Goal: Task Accomplishment & Management: Use online tool/utility

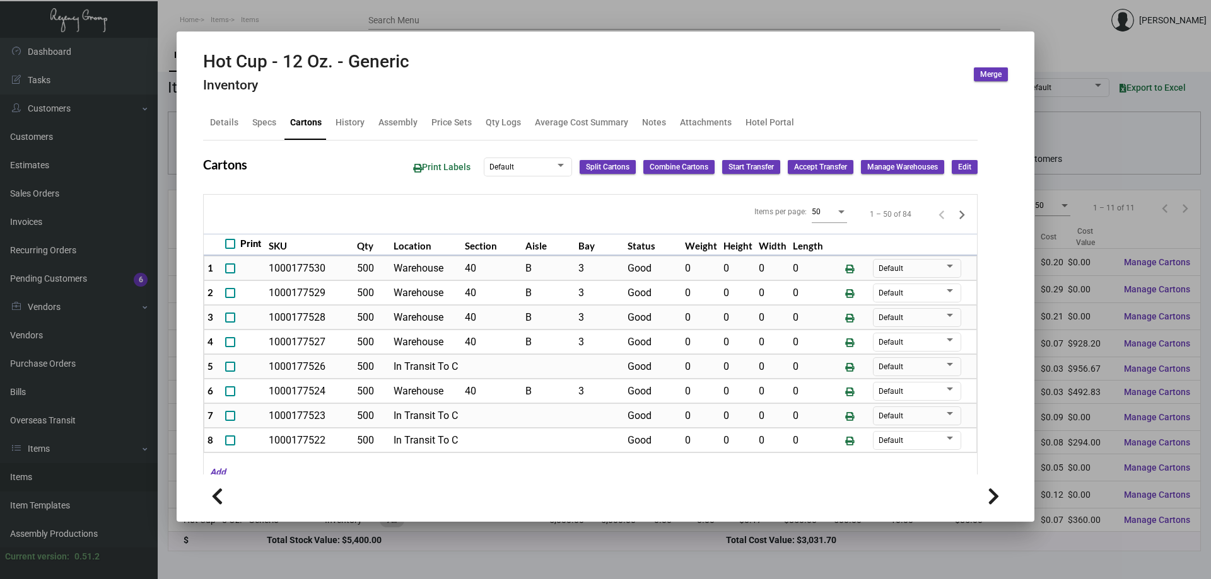
scroll to position [538, 0]
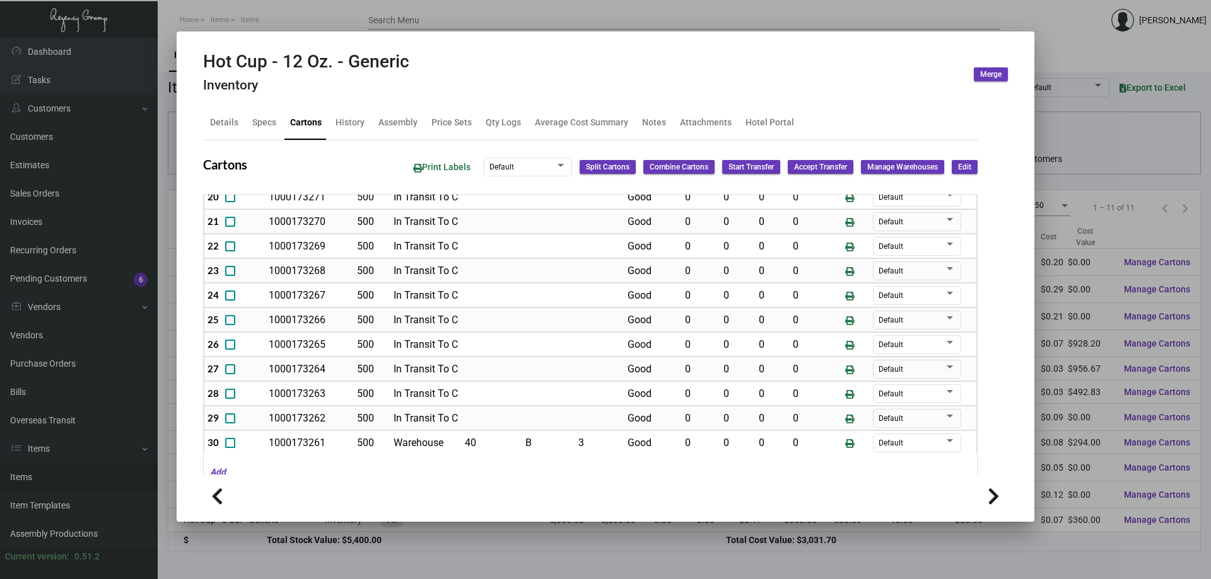
click at [324, 9] on div at bounding box center [605, 289] width 1211 height 579
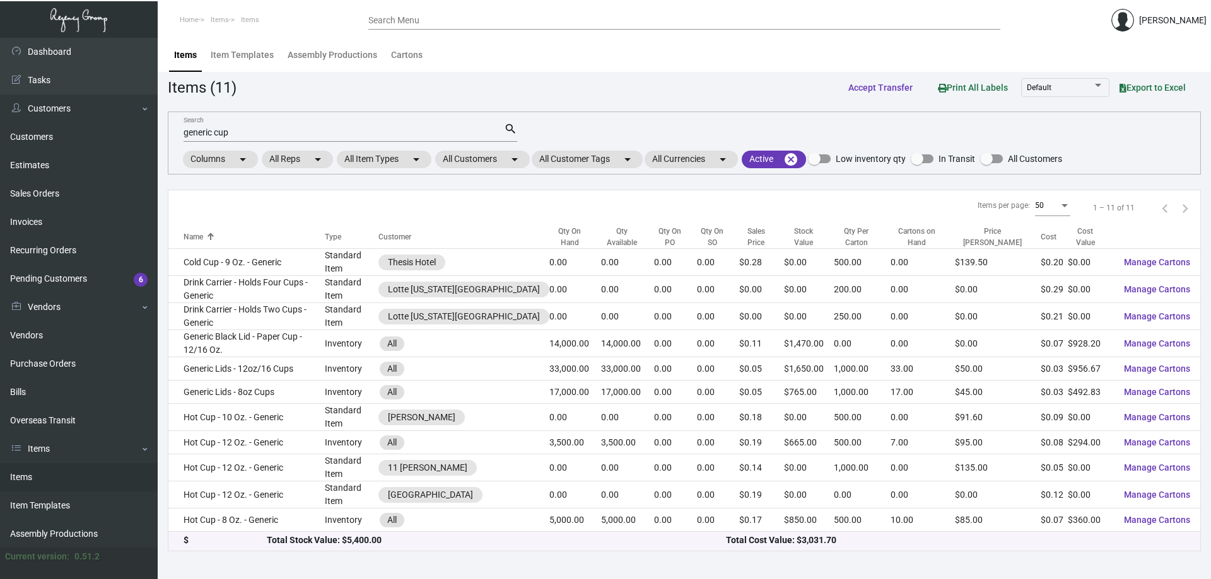
drag, startPoint x: 310, startPoint y: 139, endPoint x: 296, endPoint y: 142, distance: 14.7
click at [298, 142] on mat-form-field "generic cup Search search" at bounding box center [350, 131] width 334 height 39
click at [374, 130] on input "generic cup" at bounding box center [343, 133] width 320 height 10
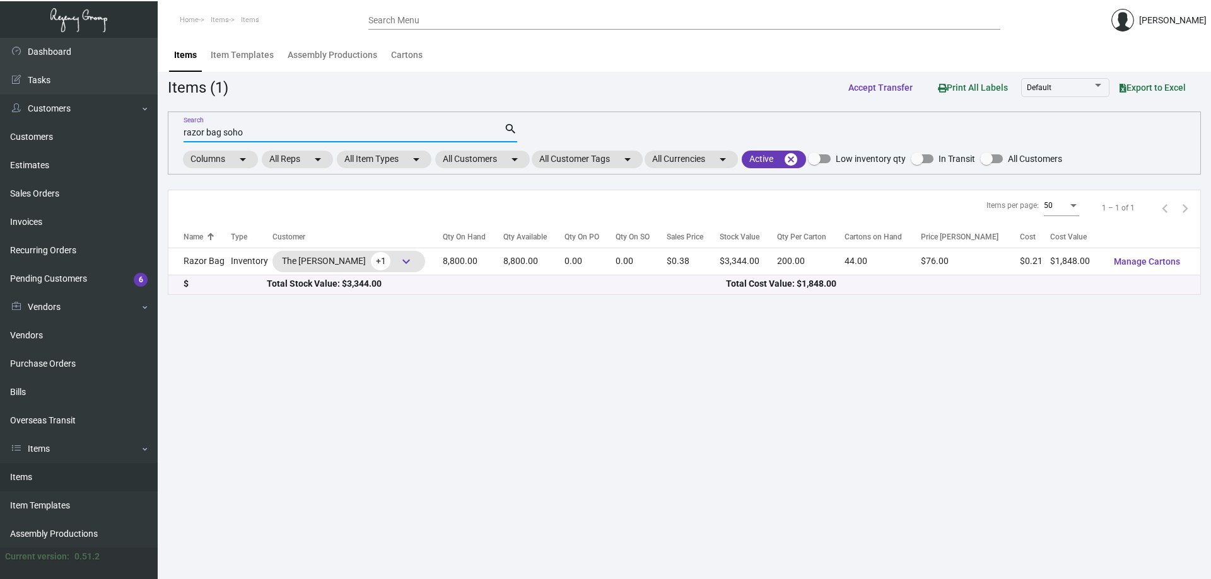
type input "razor bag soho"
click at [503, 247] on th "Qty Available" at bounding box center [533, 237] width 61 height 22
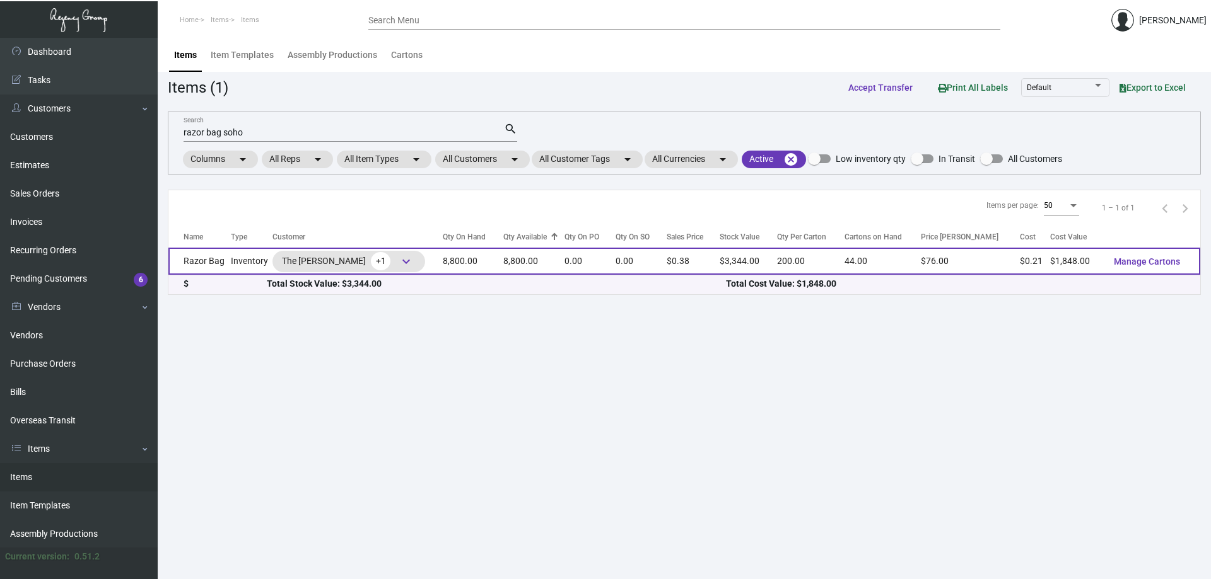
click at [507, 264] on td "8,800.00" at bounding box center [533, 261] width 61 height 27
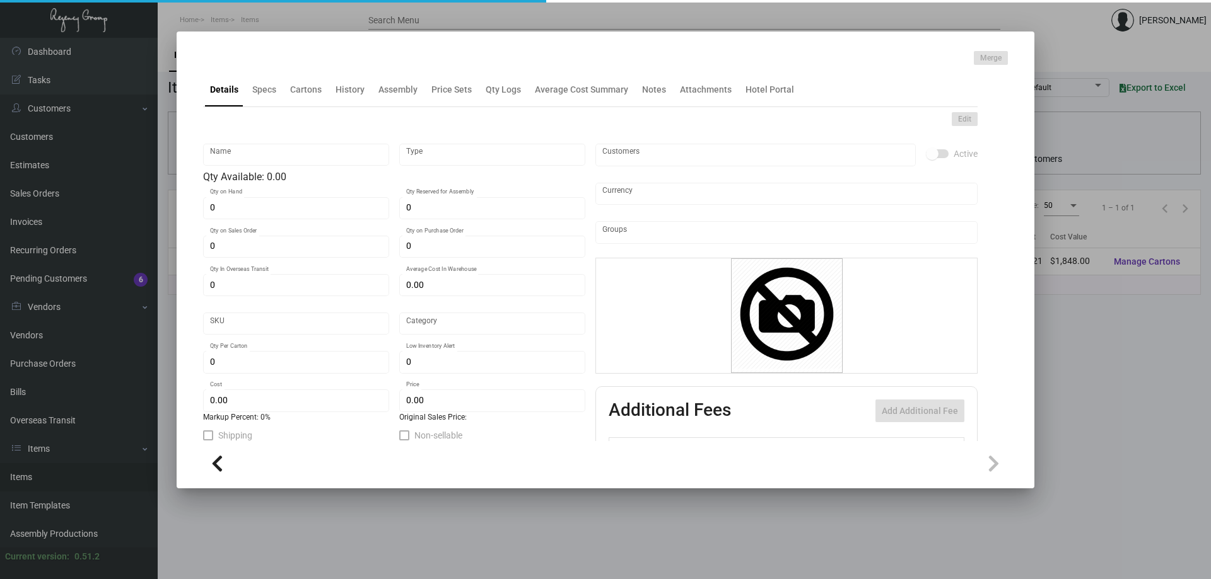
type input "Razor Bag"
type input "Inventory"
type input "8,800"
type input "$ 0.00"
type input "Overseas"
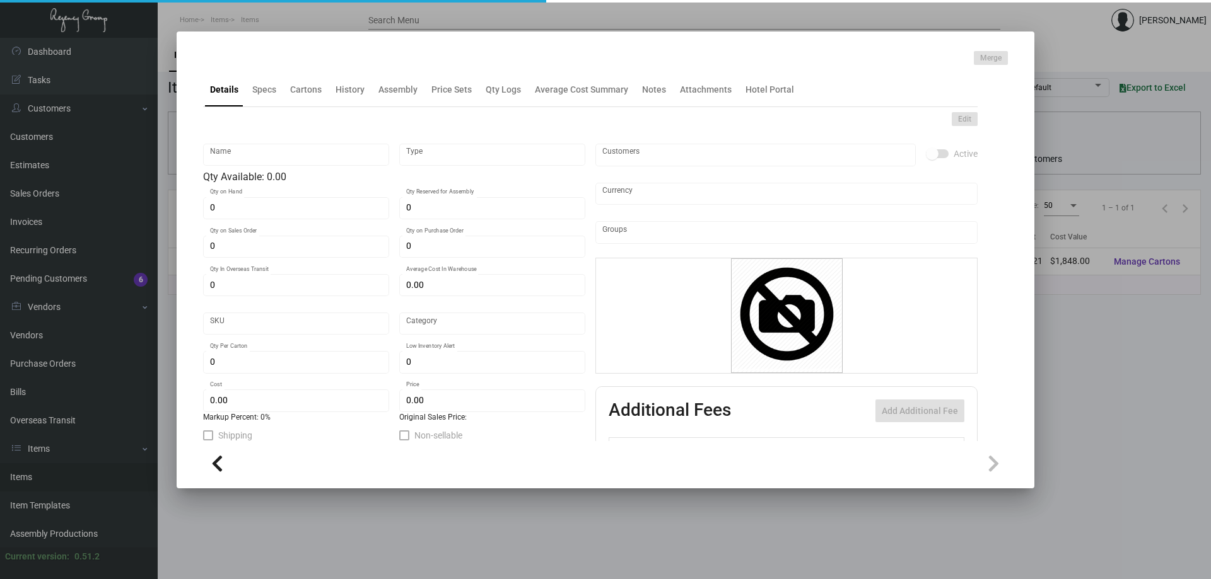
type input "200"
type input "$ 0.21"
type input "$ 0.38"
checkbox input "true"
type input "United States Dollar $"
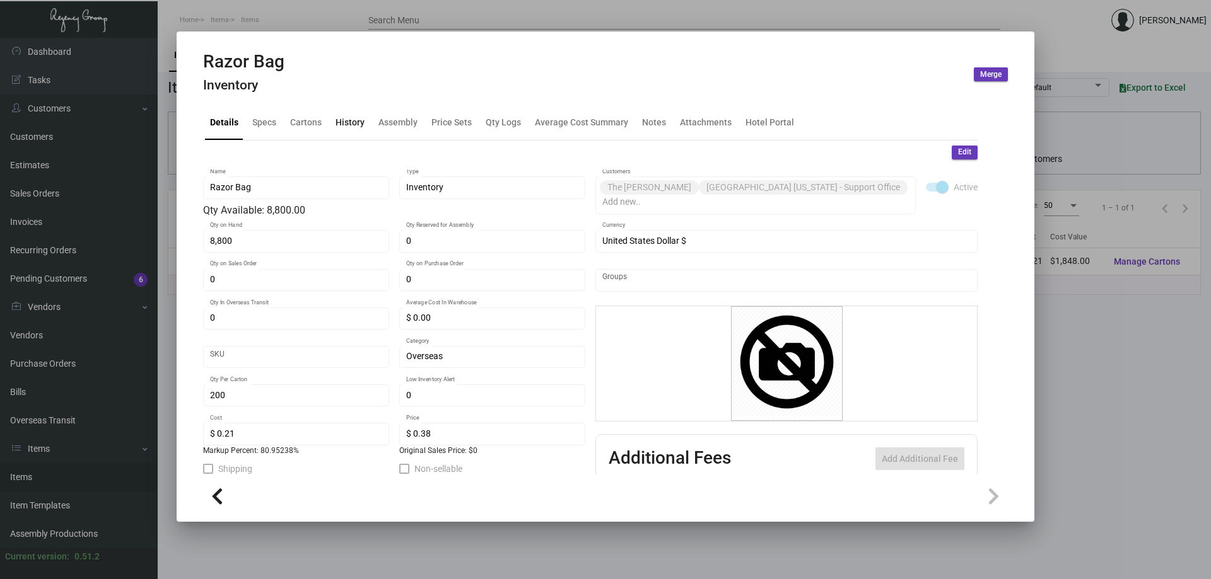
click at [351, 122] on div "History" at bounding box center [349, 122] width 29 height 13
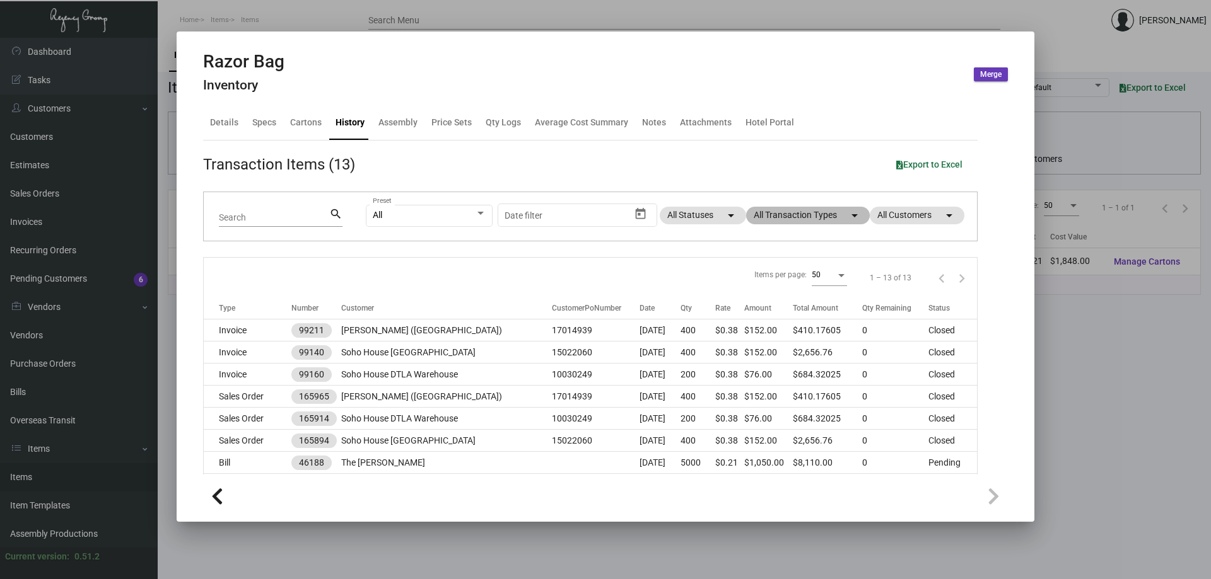
click at [779, 218] on mat-chip "All Transaction Types arrow_drop_down" at bounding box center [808, 216] width 124 height 18
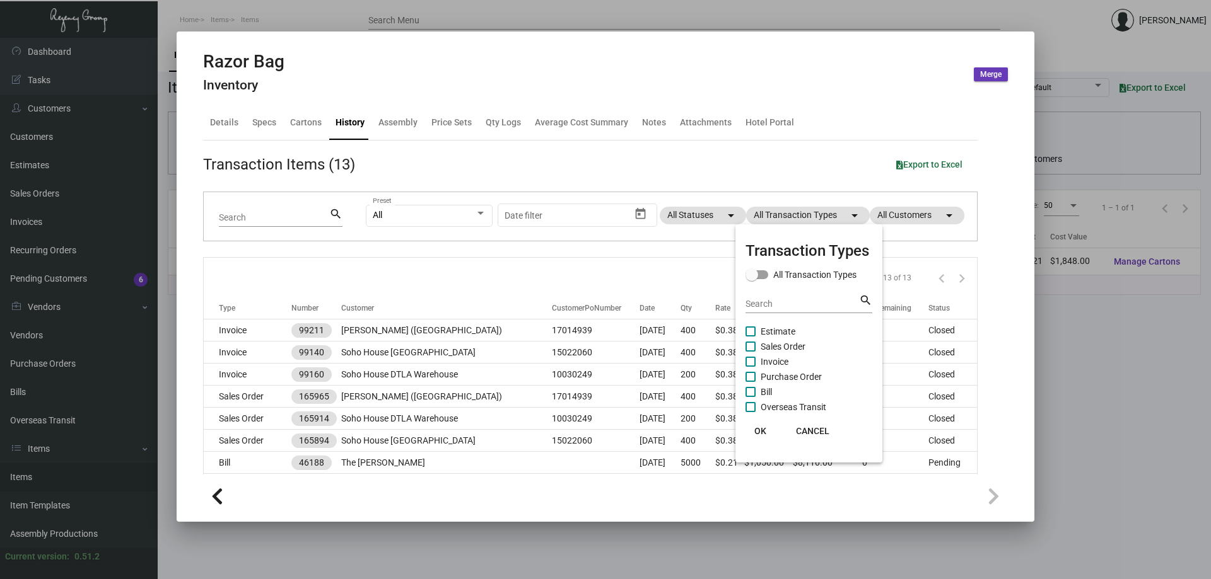
click at [798, 347] on span "Sales Order" at bounding box center [782, 346] width 45 height 15
click at [750, 352] on input "Sales Order" at bounding box center [750, 352] width 1 height 1
checkbox input "true"
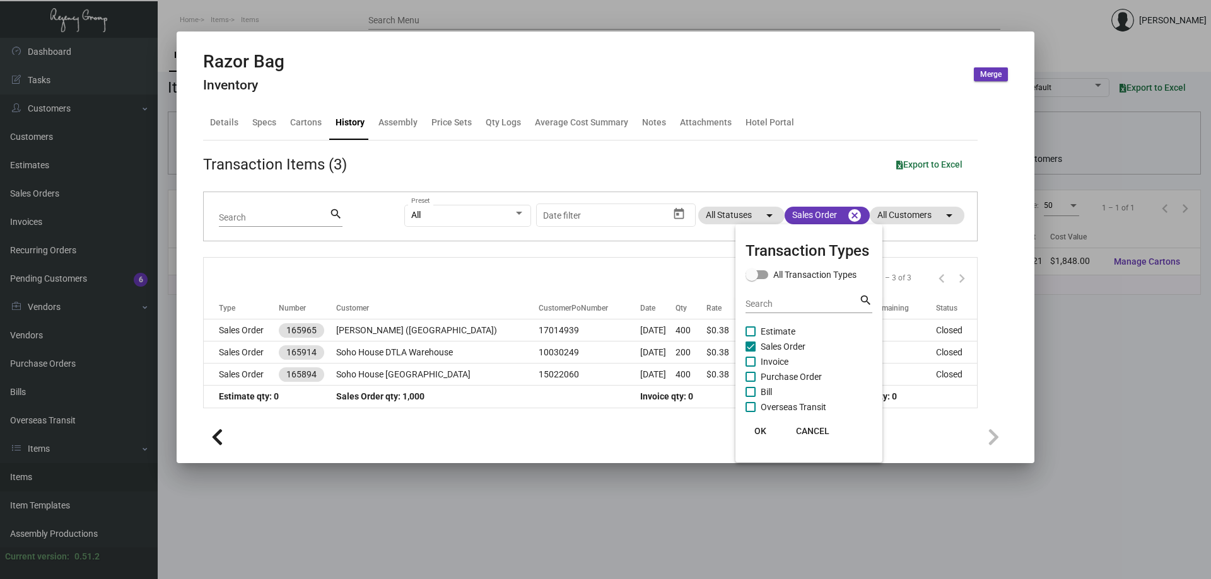
click at [760, 430] on span "OK" at bounding box center [760, 431] width 12 height 10
